Goal: Task Accomplishment & Management: Manage account settings

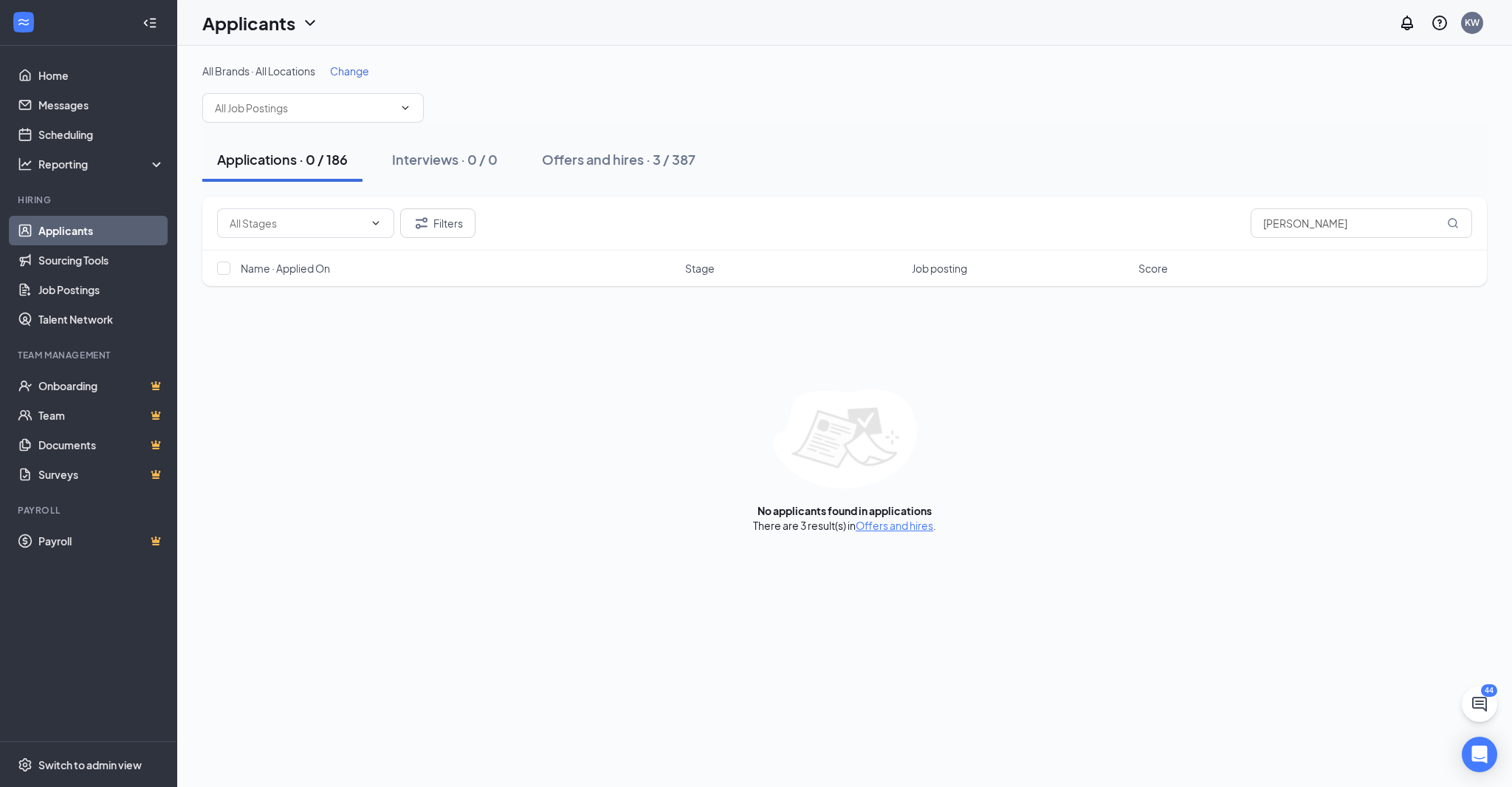
click at [103, 224] on link "Applicants" at bounding box center [102, 230] width 126 height 29
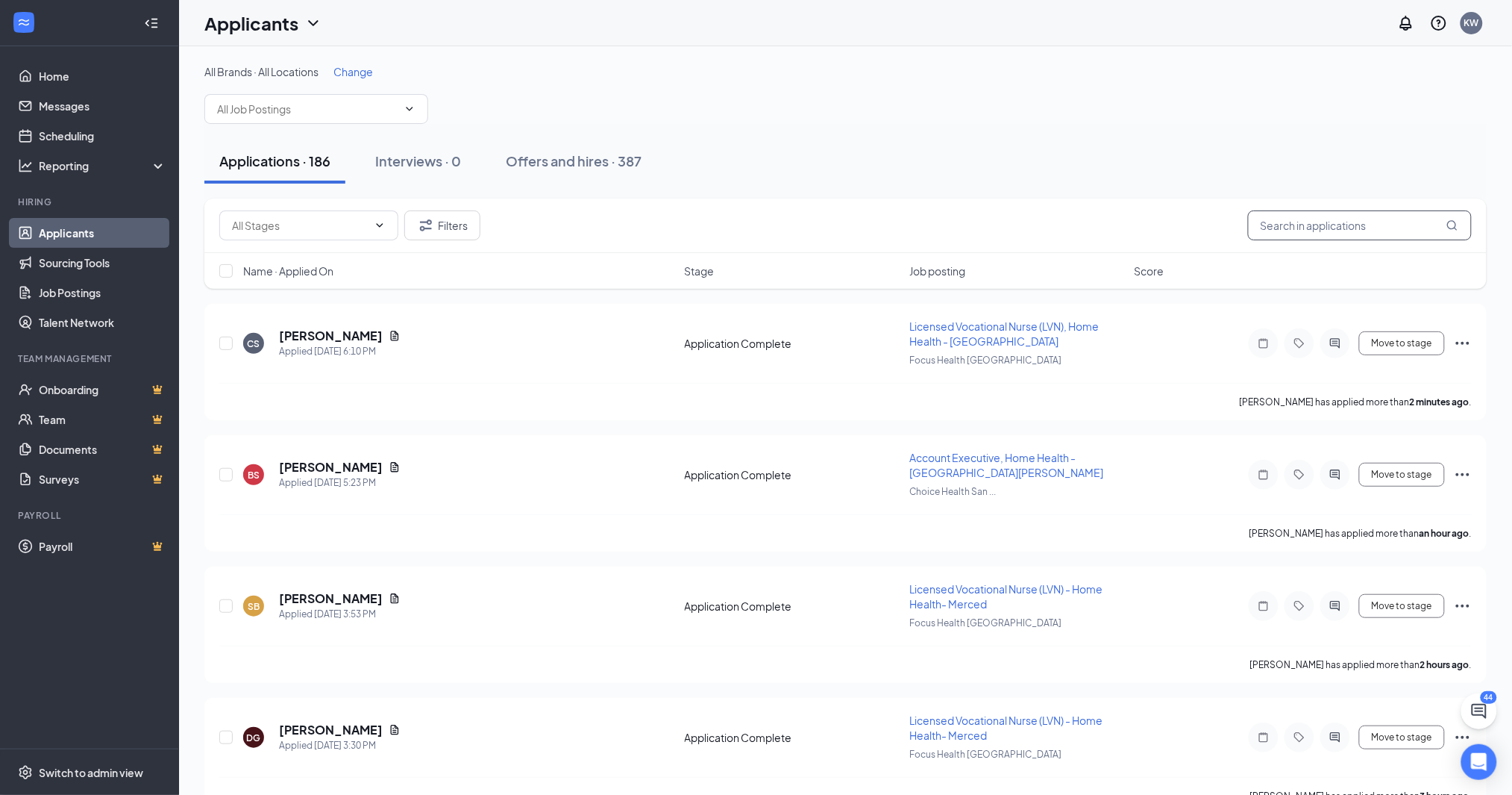
drag, startPoint x: 1329, startPoint y: 223, endPoint x: 1202, endPoint y: 219, distance: 127.1
click at [1202, 219] on div "Filters [PERSON_NAME]" at bounding box center [845, 225] width 1252 height 30
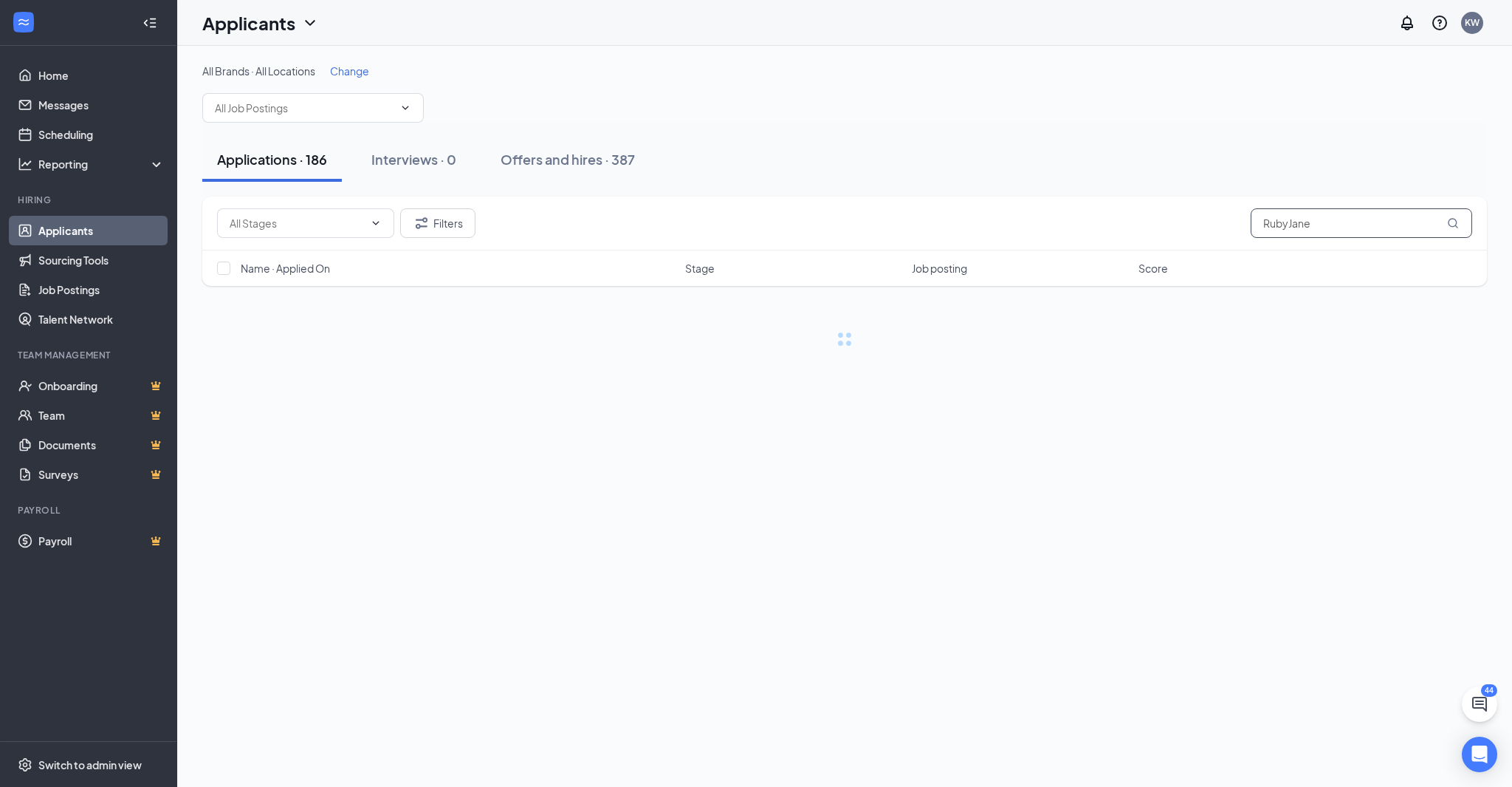
type input "RubyJane"
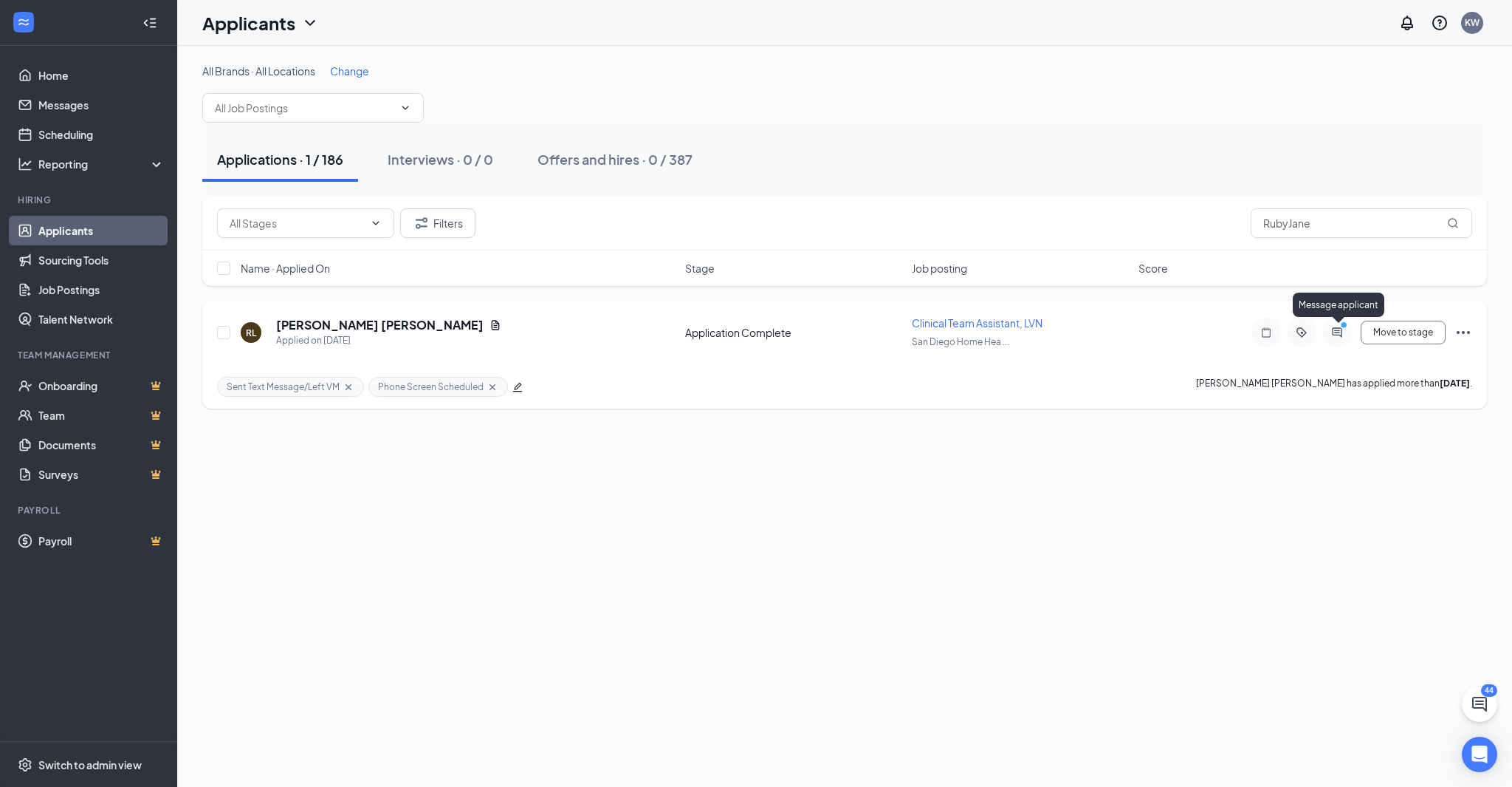
click at [1341, 335] on icon "ActiveChat" at bounding box center [1336, 332] width 9 height 9
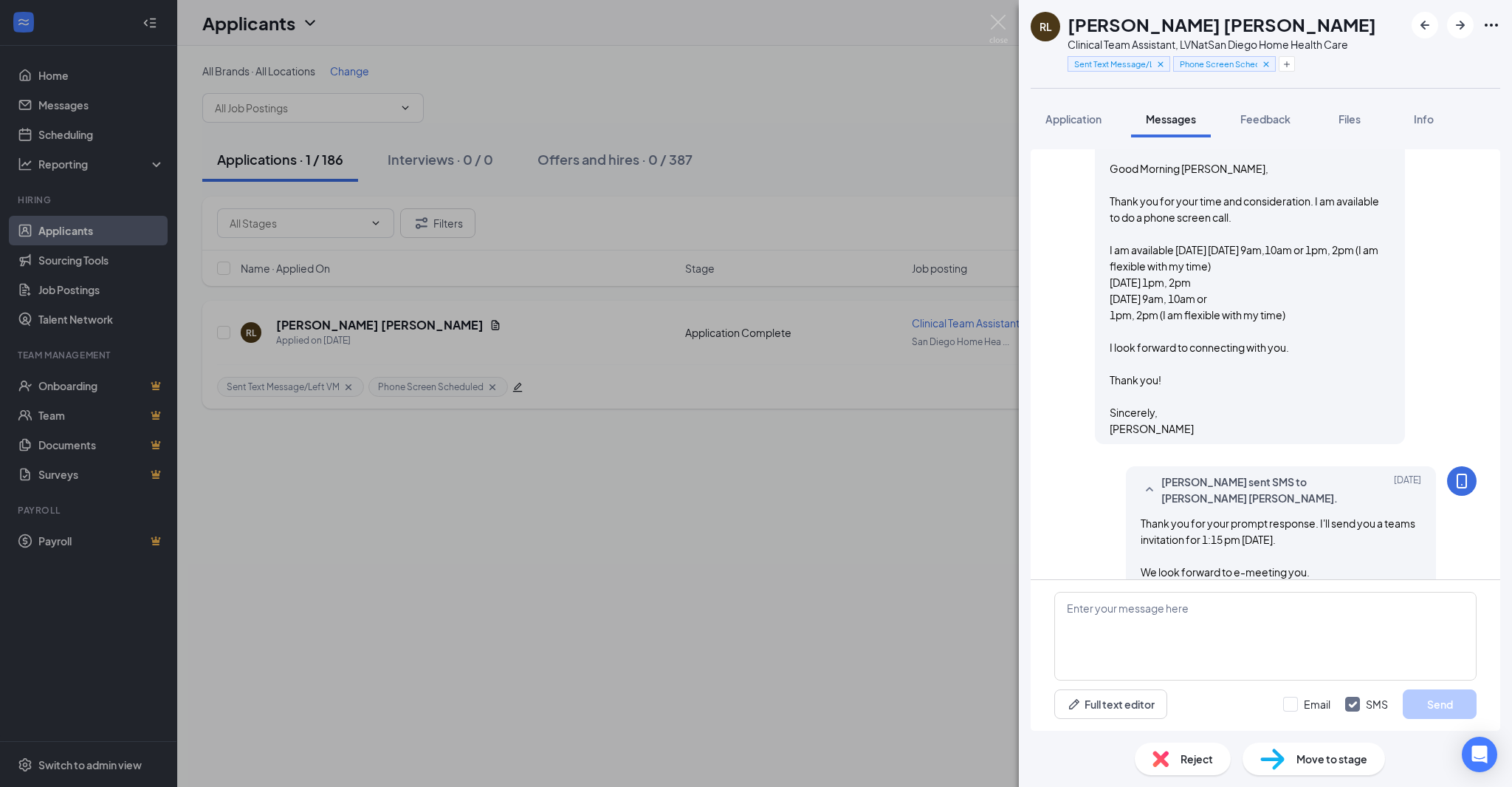
scroll to position [668, 0]
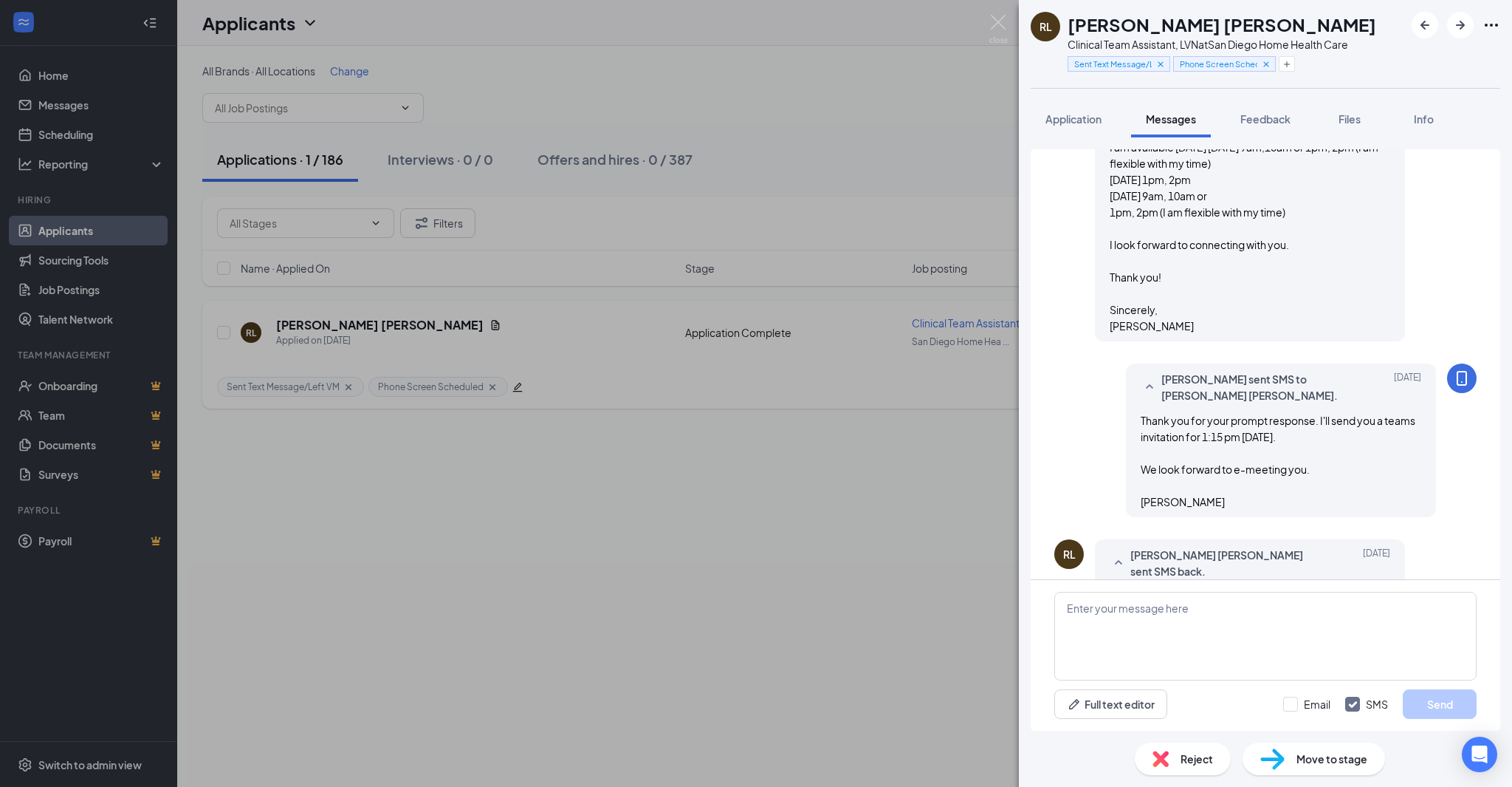
click at [941, 508] on div "[PERSON_NAME] [PERSON_NAME] Clinical Team Assistant, LVN at [GEOGRAPHIC_DATA] H…" at bounding box center [756, 393] width 1512 height 787
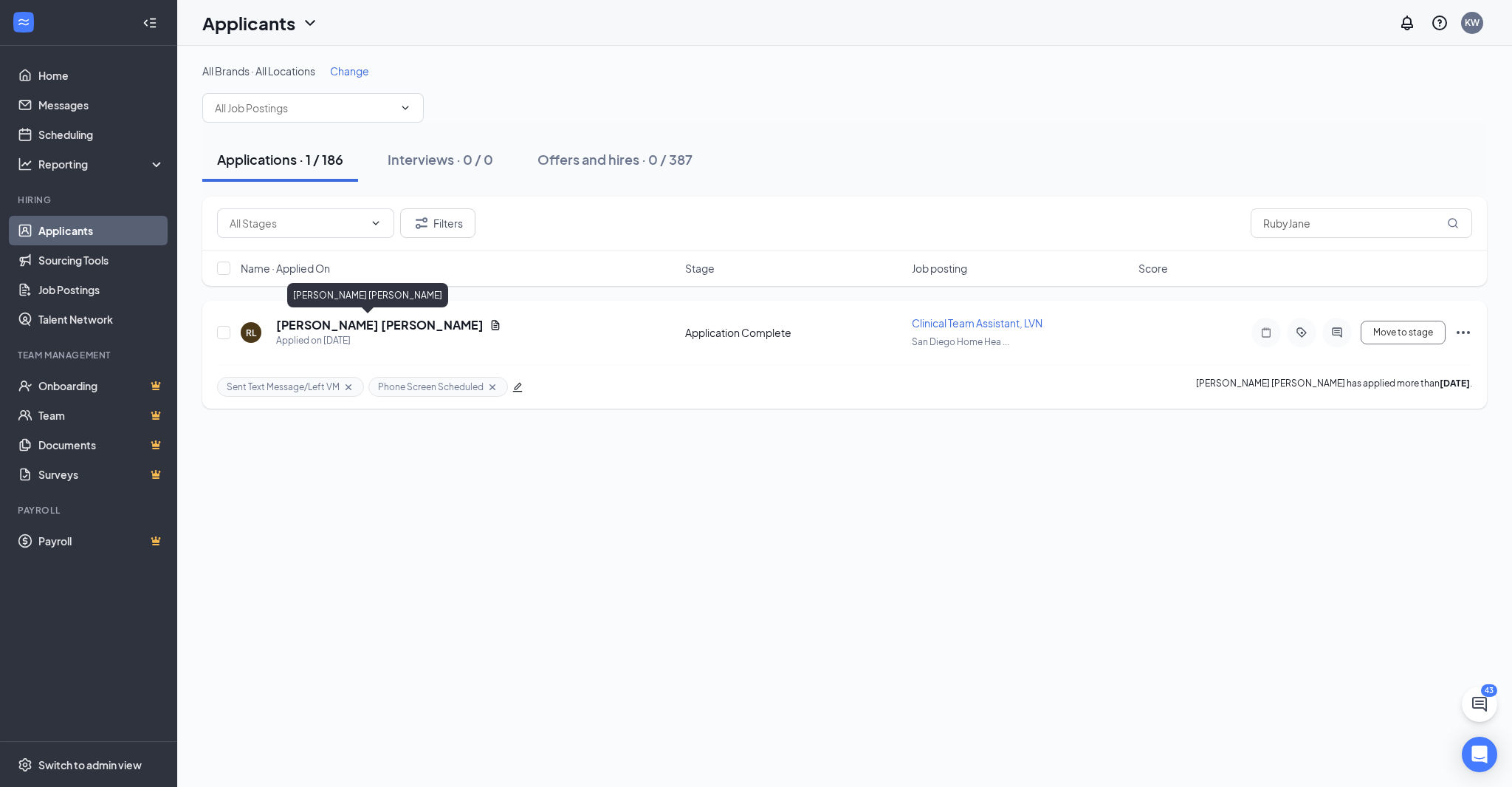
click at [361, 325] on h5 "[PERSON_NAME] [PERSON_NAME]" at bounding box center [379, 325] width 208 height 16
